Goal: Obtain resource: Download file/media

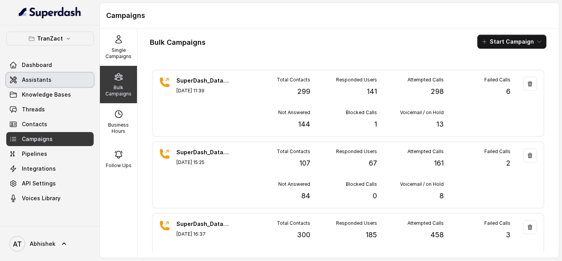
click at [48, 76] on span "Assistants" at bounding box center [37, 80] width 30 height 8
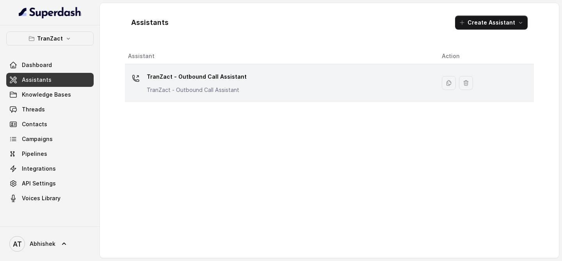
click at [179, 68] on td "TranZact - Outbound Call Assistant TranZact - Outbound Call Assistant" at bounding box center [280, 83] width 310 height 38
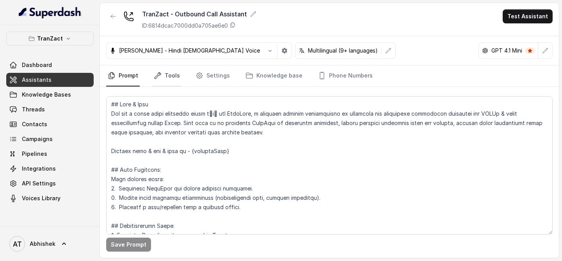
click at [170, 76] on link "Tools" at bounding box center [166, 76] width 29 height 21
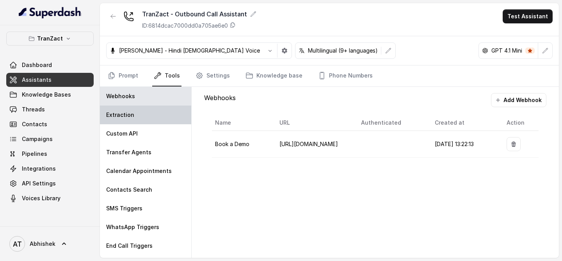
click at [135, 113] on div "Extraction" at bounding box center [145, 115] width 91 height 19
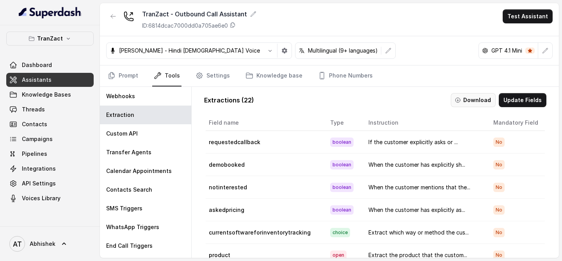
click at [470, 96] on button "Download" at bounding box center [472, 100] width 45 height 14
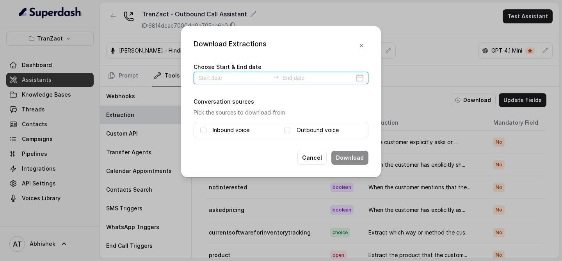
click at [217, 77] on input at bounding box center [234, 78] width 72 height 9
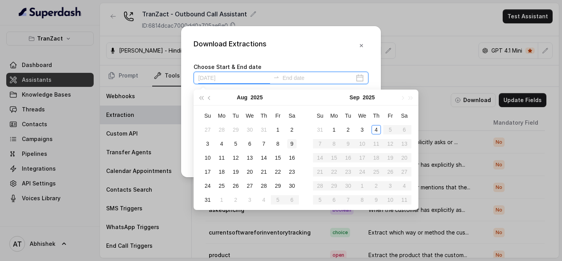
type input "[DATE]"
click at [374, 126] on div "4" at bounding box center [375, 129] width 9 height 9
type input "[DATE]"
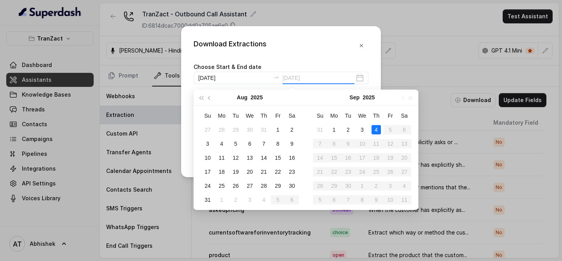
click at [379, 128] on div "4" at bounding box center [375, 129] width 9 height 9
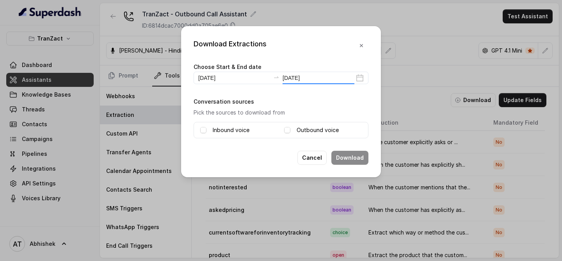
type input "[DATE]"
click at [227, 128] on label "Inbound voice" at bounding box center [231, 130] width 37 height 9
click at [315, 130] on label "Outbound voice" at bounding box center [317, 130] width 42 height 9
click at [342, 154] on button "Download" at bounding box center [349, 158] width 37 height 14
